Goal: Navigation & Orientation: Find specific page/section

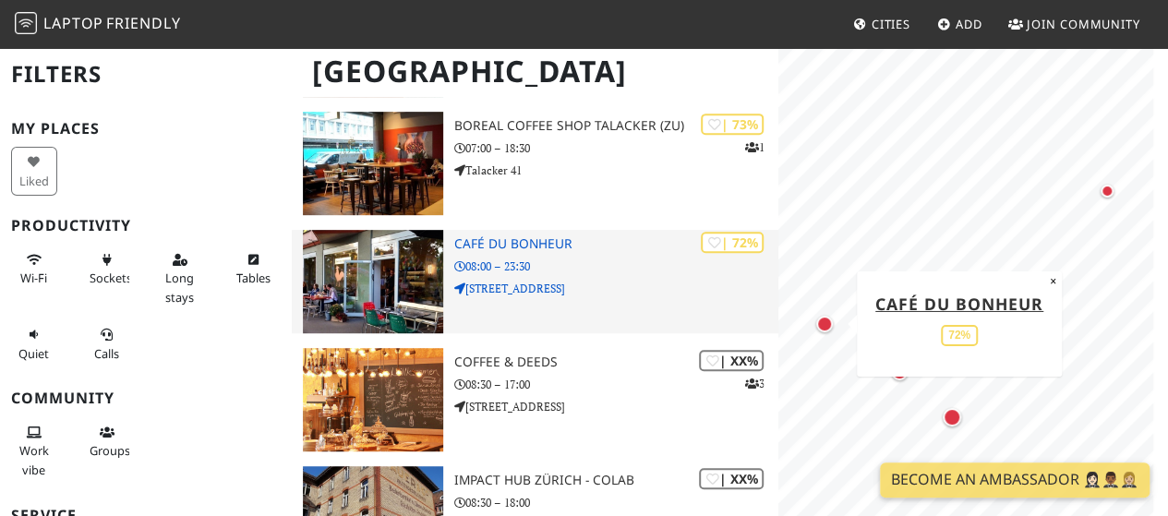
scroll to position [392, 0]
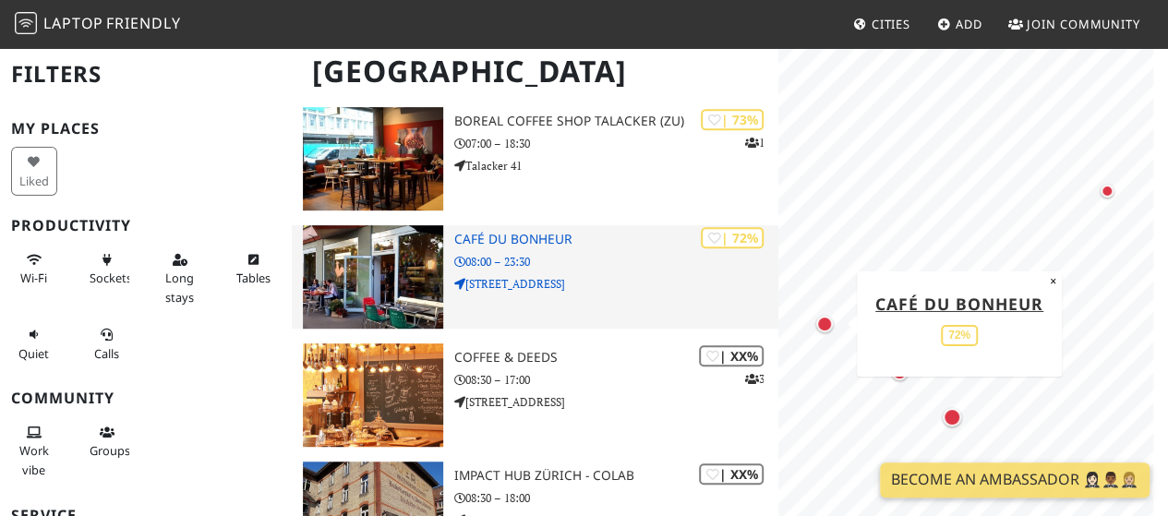
click at [536, 238] on h3 "Café du Bonheur" at bounding box center [616, 240] width 324 height 16
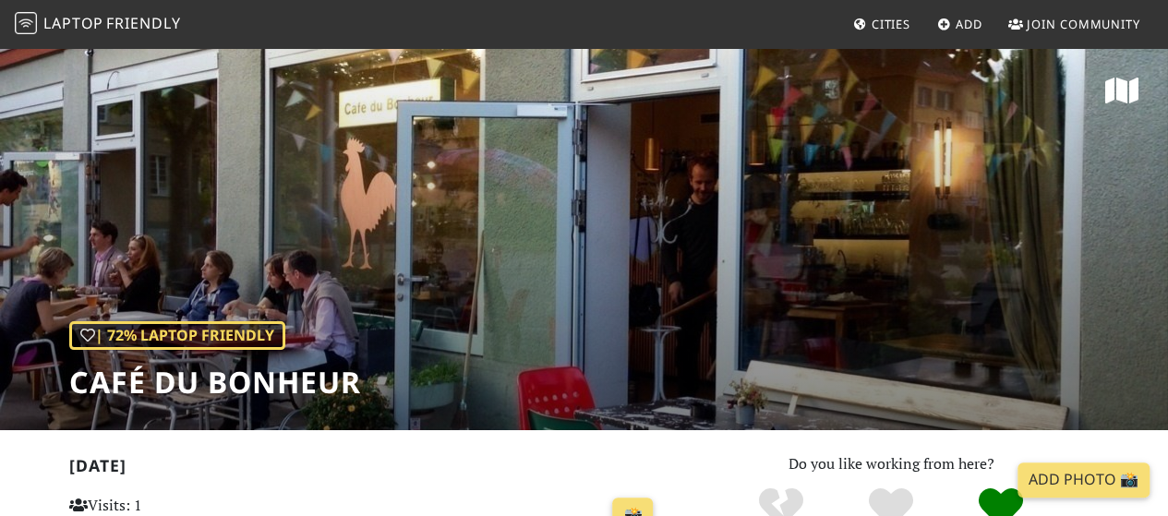
scroll to position [5, 0]
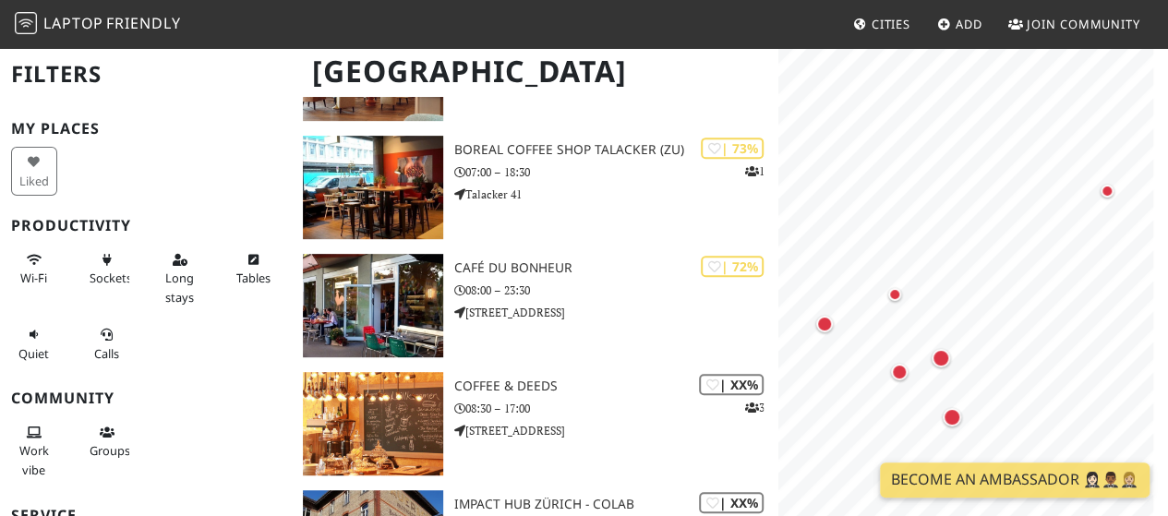
scroll to position [363, 0]
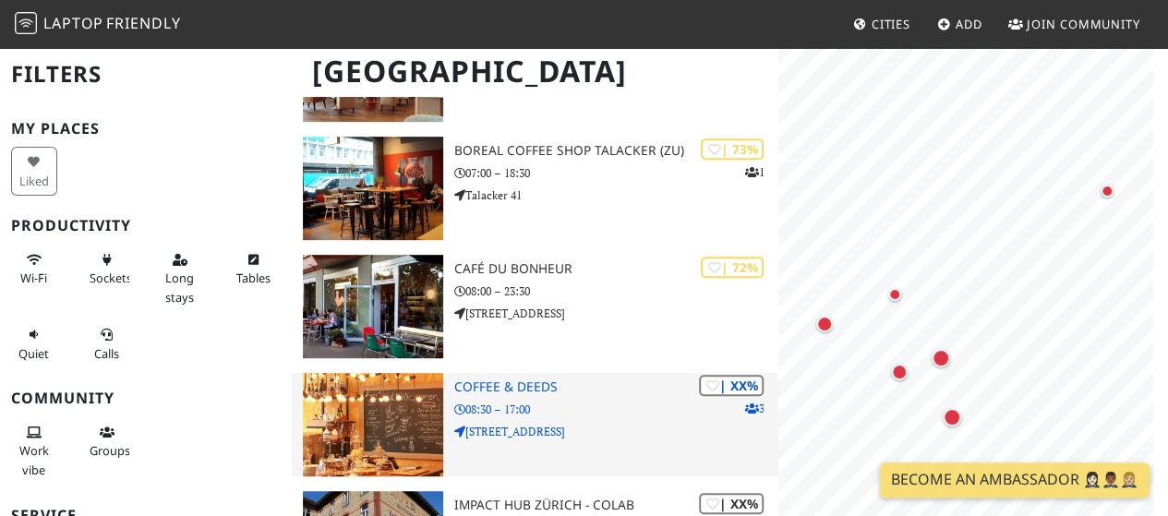
click at [531, 396] on div "| XX% 3 Coffee & Deeds 08:30 – 17:00 [STREET_ADDRESS]" at bounding box center [616, 424] width 324 height 103
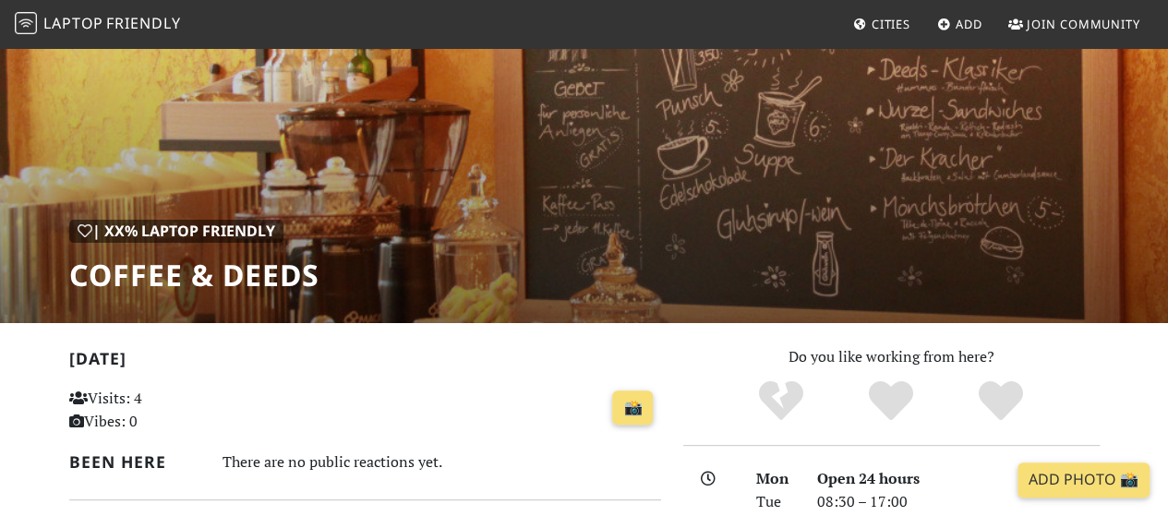
scroll to position [96, 0]
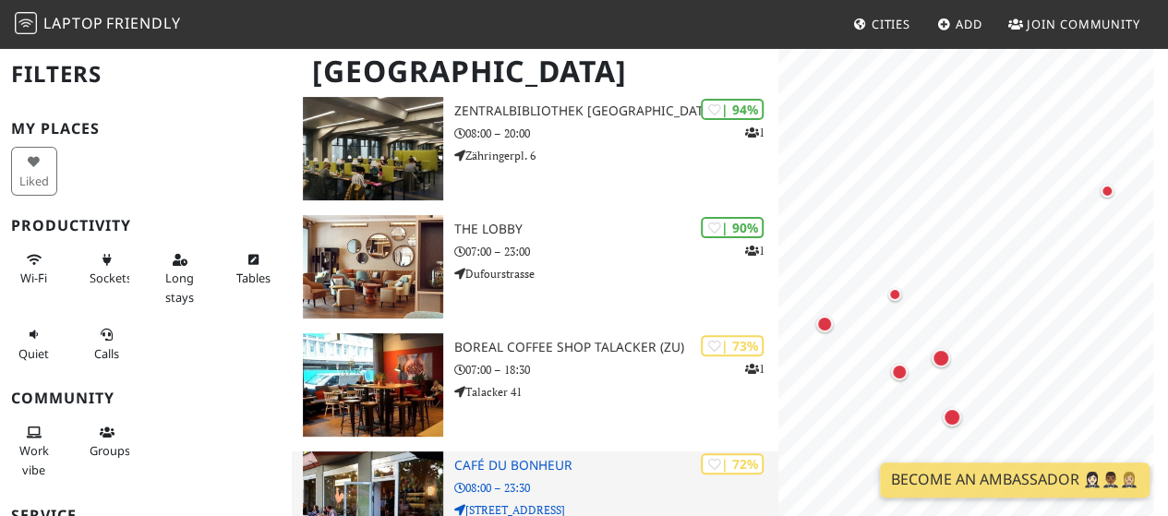
scroll to position [165, 0]
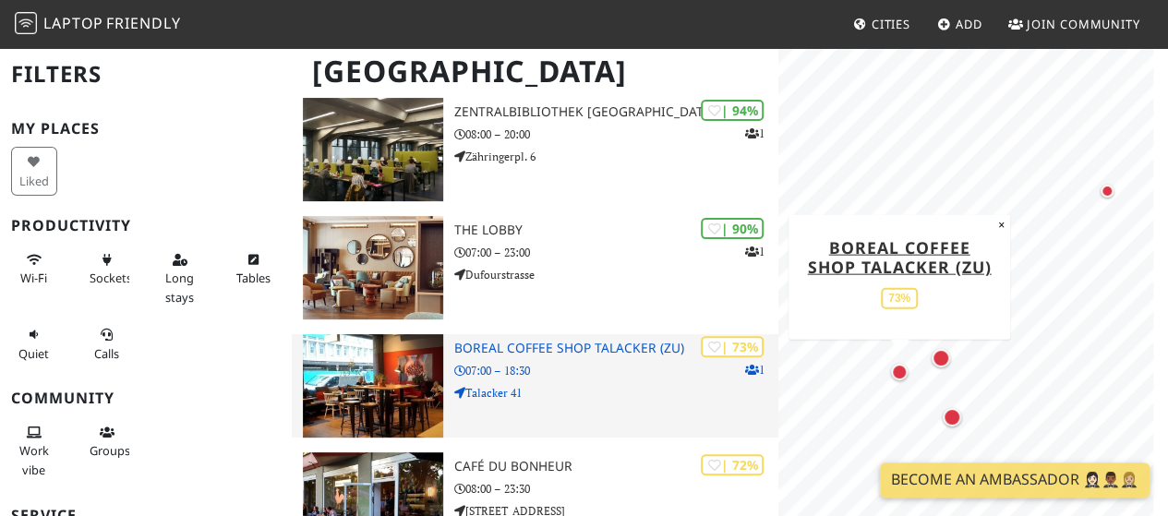
click at [552, 400] on p "Talacker 41" at bounding box center [616, 393] width 324 height 18
